Goal: Task Accomplishment & Management: Complete application form

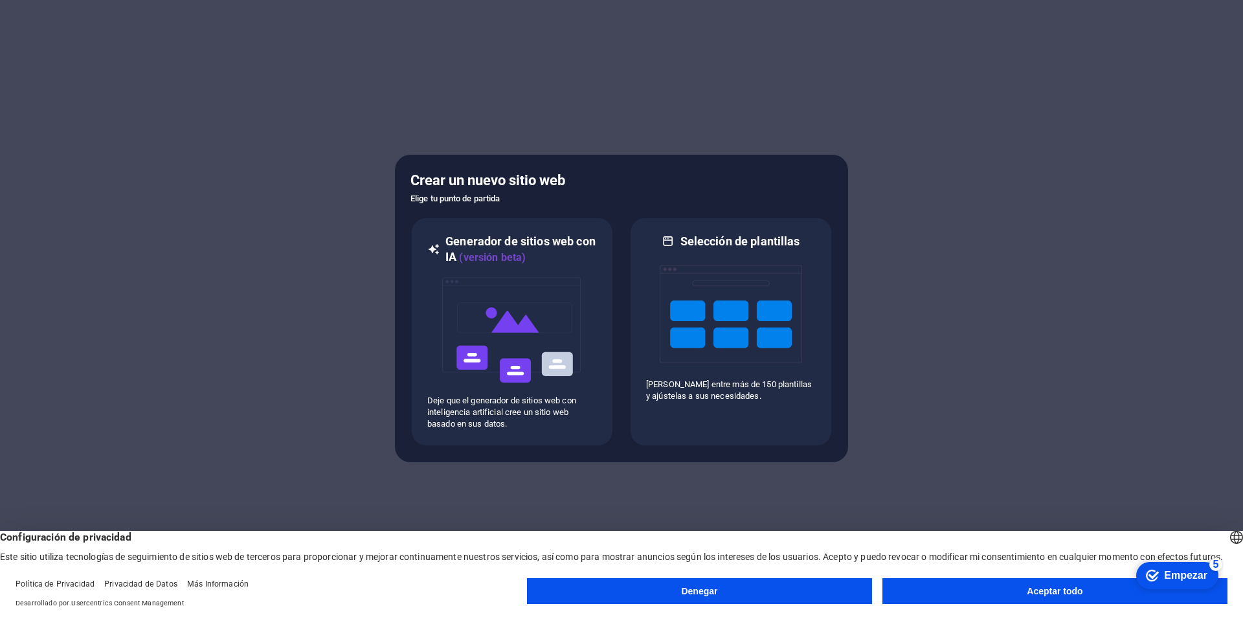
click at [843, 595] on button "Denegar" at bounding box center [699, 591] width 345 height 26
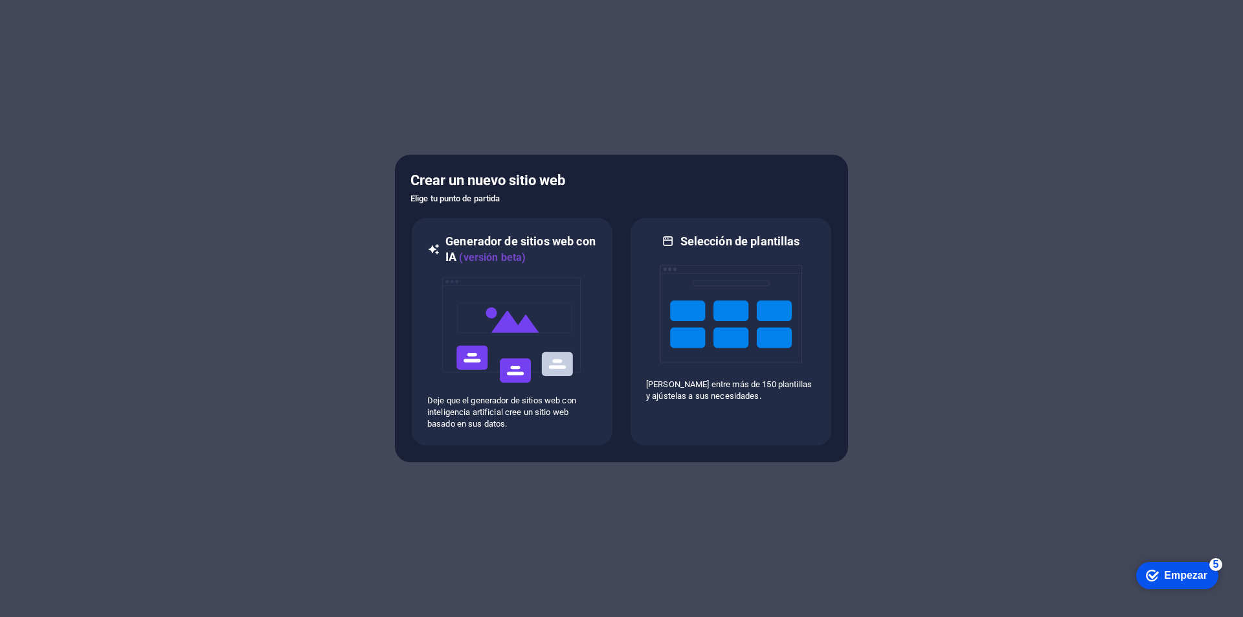
click at [1187, 582] on div "checkmark Empezar 5" at bounding box center [1177, 575] width 82 height 27
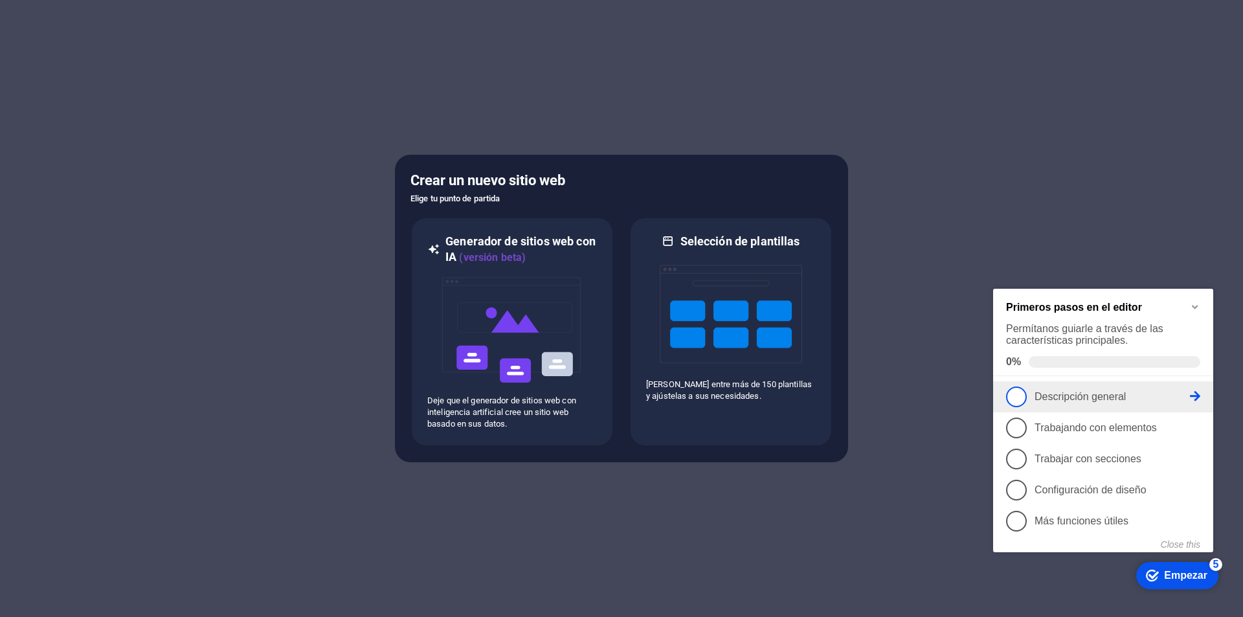
click at [1011, 406] on li "1 Descripción general - incompleto" at bounding box center [1103, 396] width 220 height 31
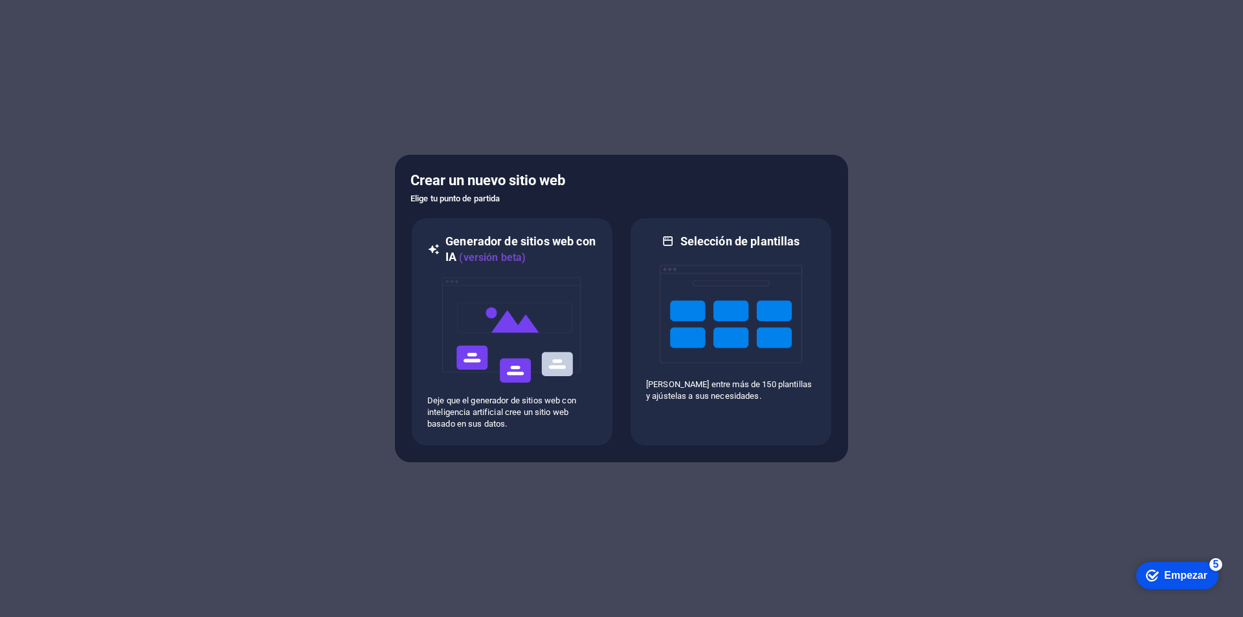
click at [1167, 585] on div "checkmark Empezar 5" at bounding box center [1177, 575] width 82 height 27
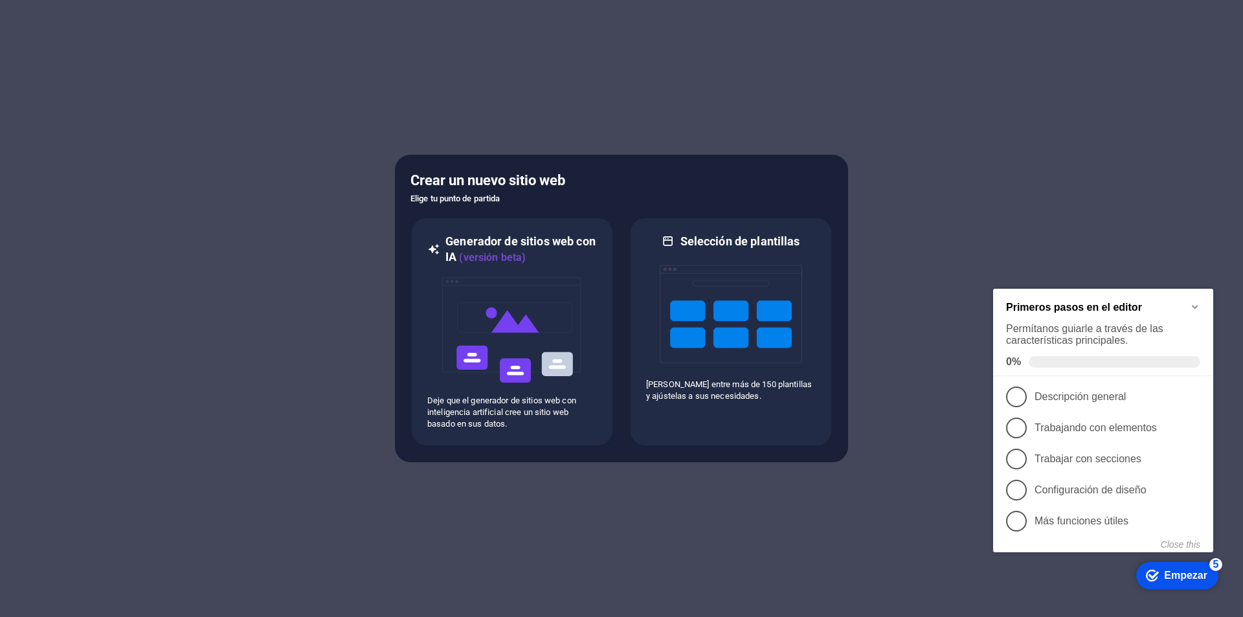
click at [1041, 363] on span at bounding box center [1115, 362] width 172 height 12
click at [954, 506] on div at bounding box center [621, 308] width 1243 height 617
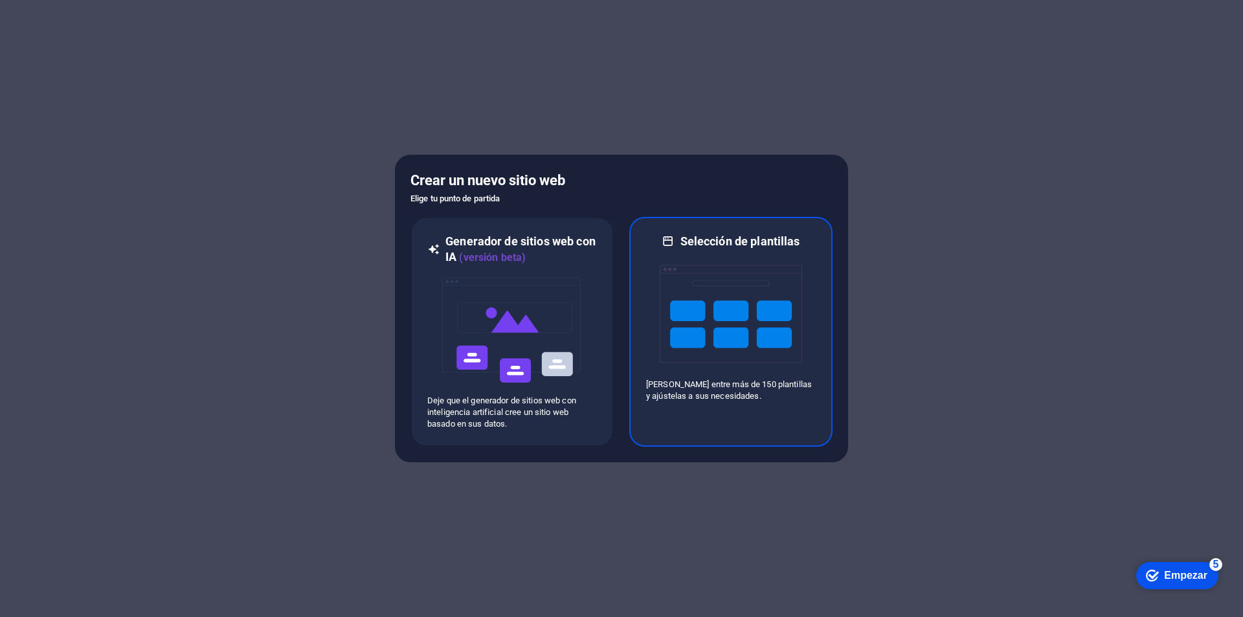
click at [659, 350] on div at bounding box center [731, 313] width 170 height 129
